Goal: Task Accomplishment & Management: Manage account settings

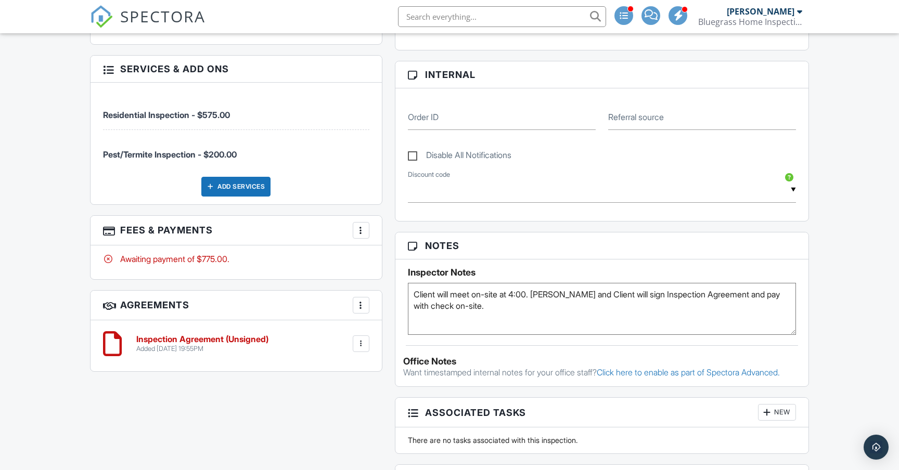
scroll to position [562, 0]
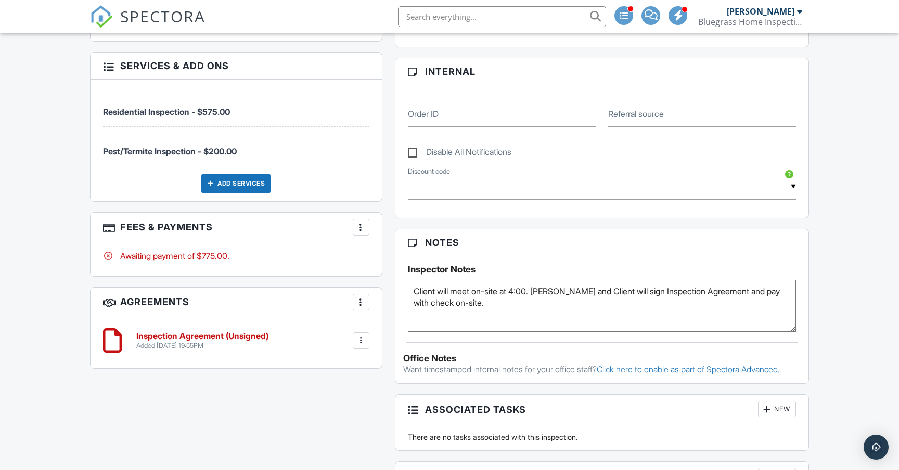
click at [485, 305] on textarea "Client will meet on-site at 4:00." at bounding box center [602, 306] width 388 height 52
type textarea "Client will meet on-site at 4:00. Leslie and Client will sign Inspection Agreem…"
click at [378, 395] on div "All emails and texts are disabled for this inspection! All emails and texts hav…" at bounding box center [449, 223] width 731 height 960
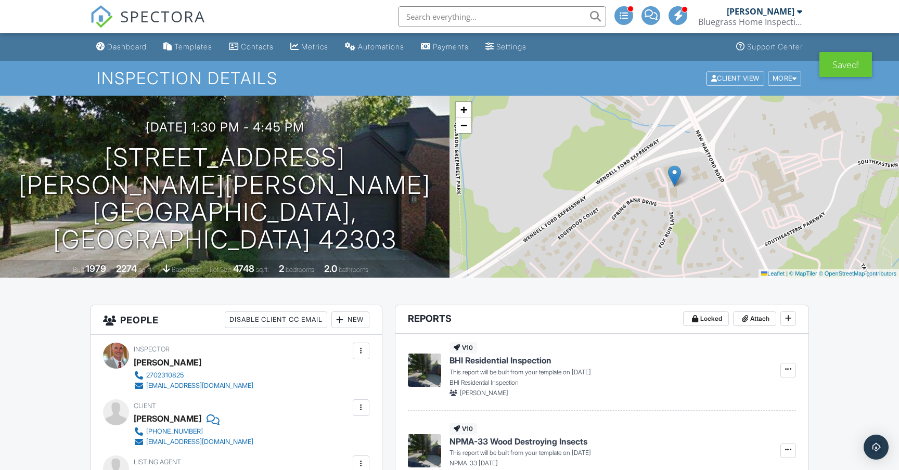
scroll to position [0, 0]
click at [127, 44] on div "Dashboard" at bounding box center [127, 46] width 40 height 9
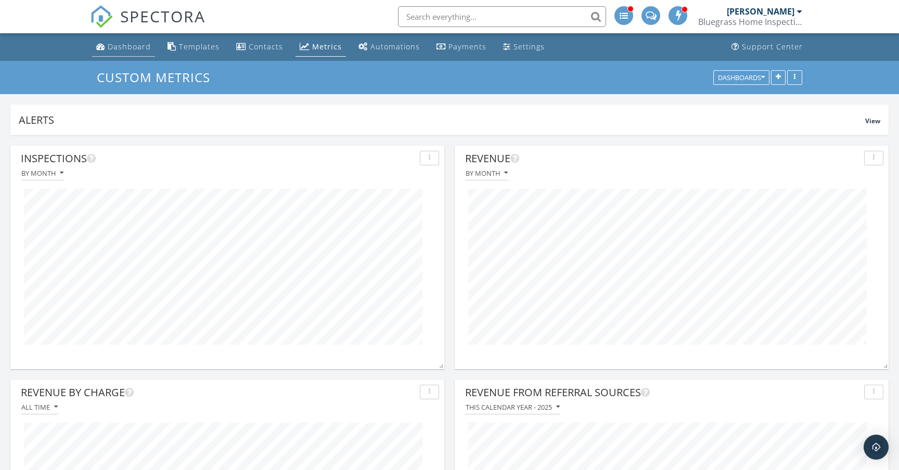
click at [131, 47] on div "Dashboard" at bounding box center [129, 47] width 43 height 10
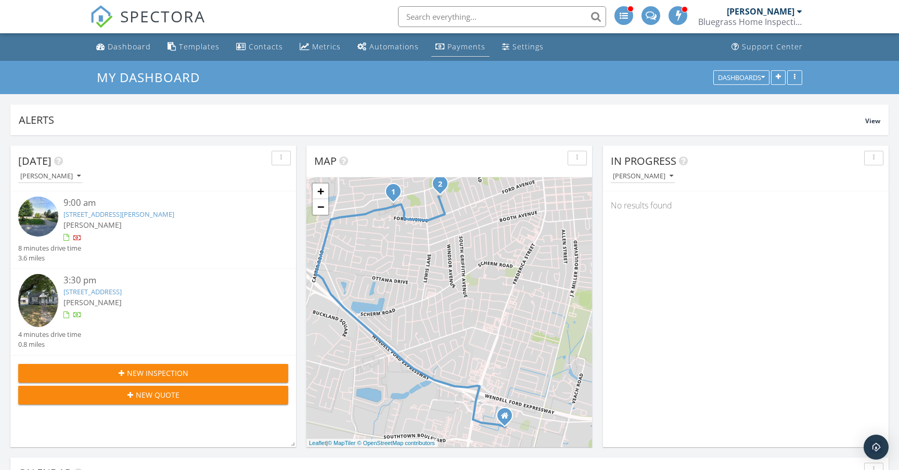
click at [456, 46] on div "Payments" at bounding box center [466, 47] width 38 height 10
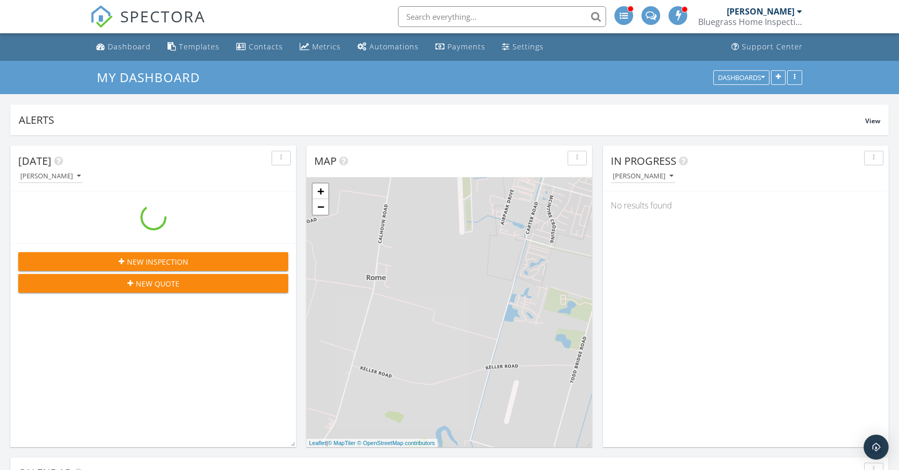
scroll to position [947, 899]
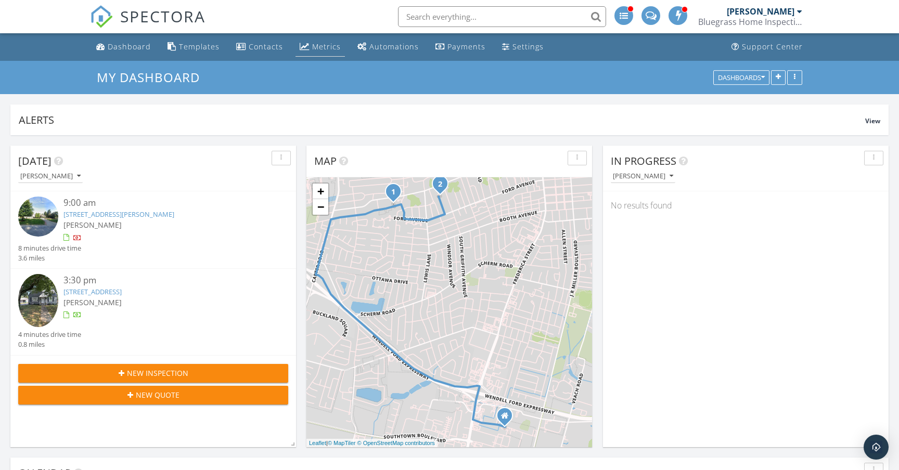
click at [328, 47] on div "Metrics" at bounding box center [326, 47] width 29 height 10
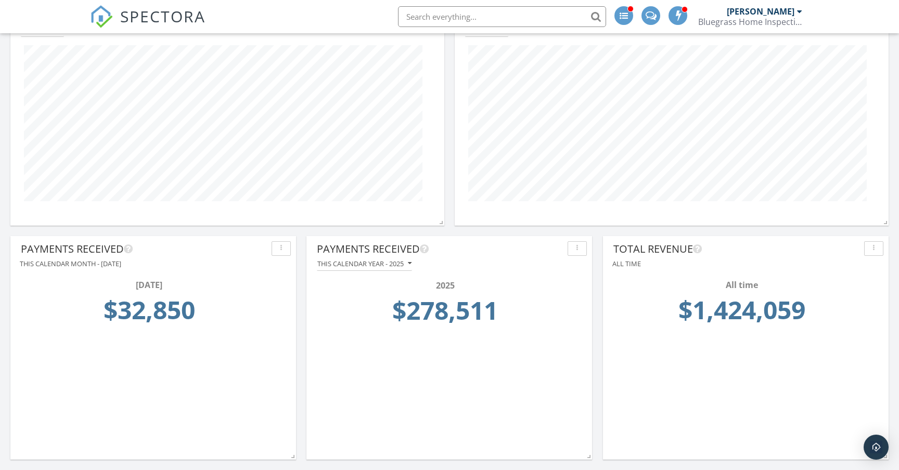
scroll to position [1080, 0]
